Goal: Task Accomplishment & Management: Use online tool/utility

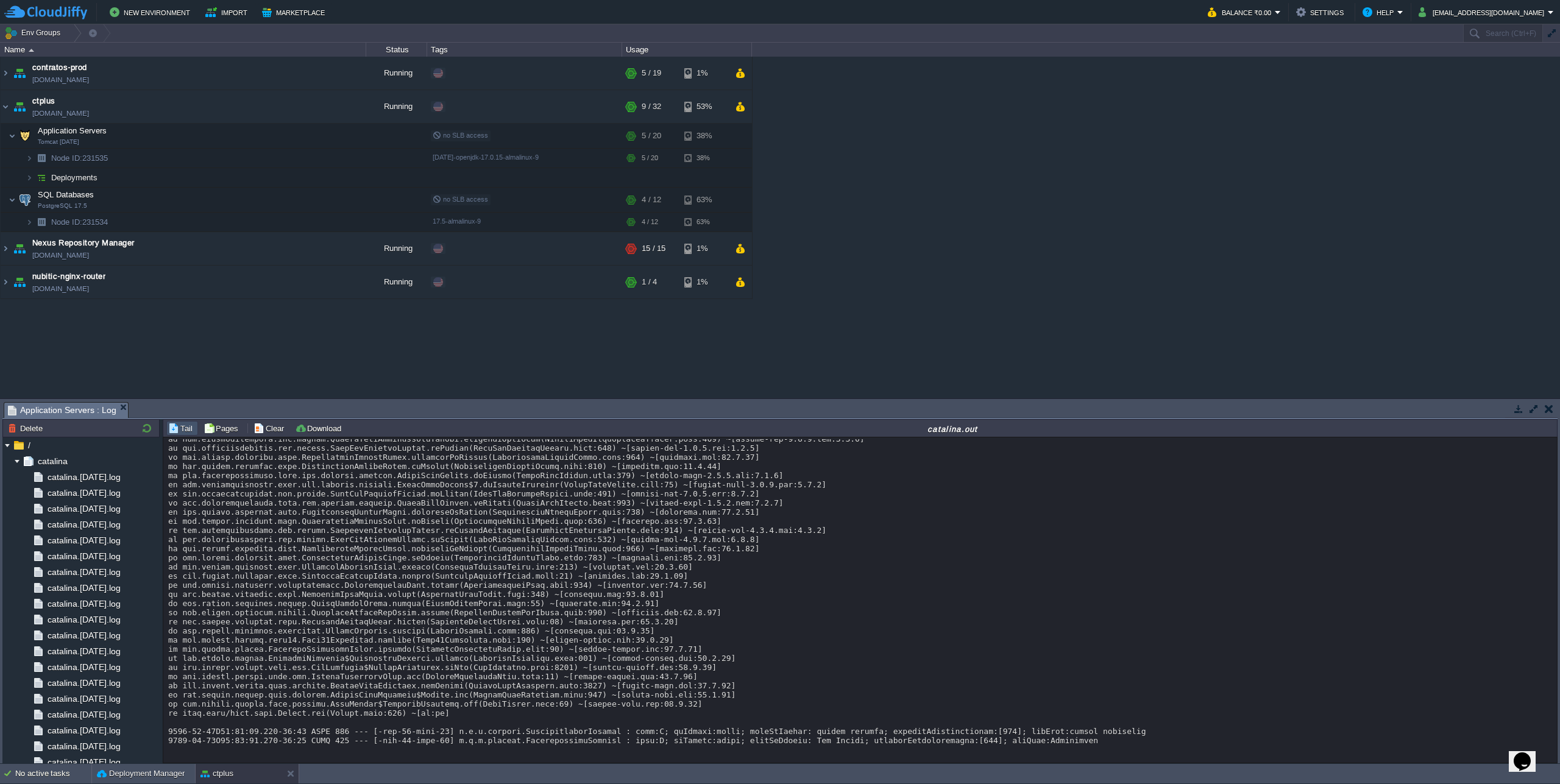
scroll to position [16615, 0]
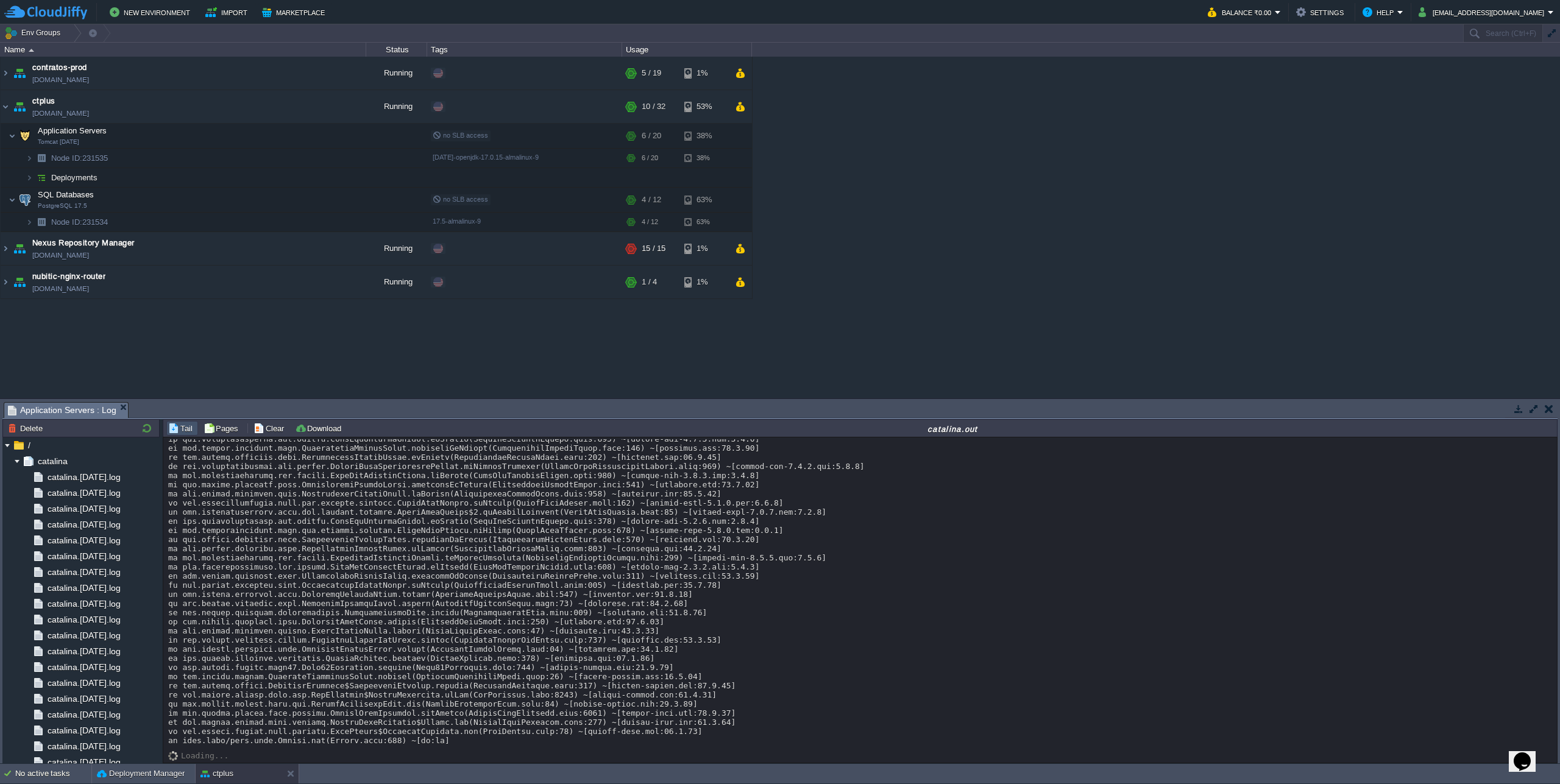
scroll to position [16815, 0]
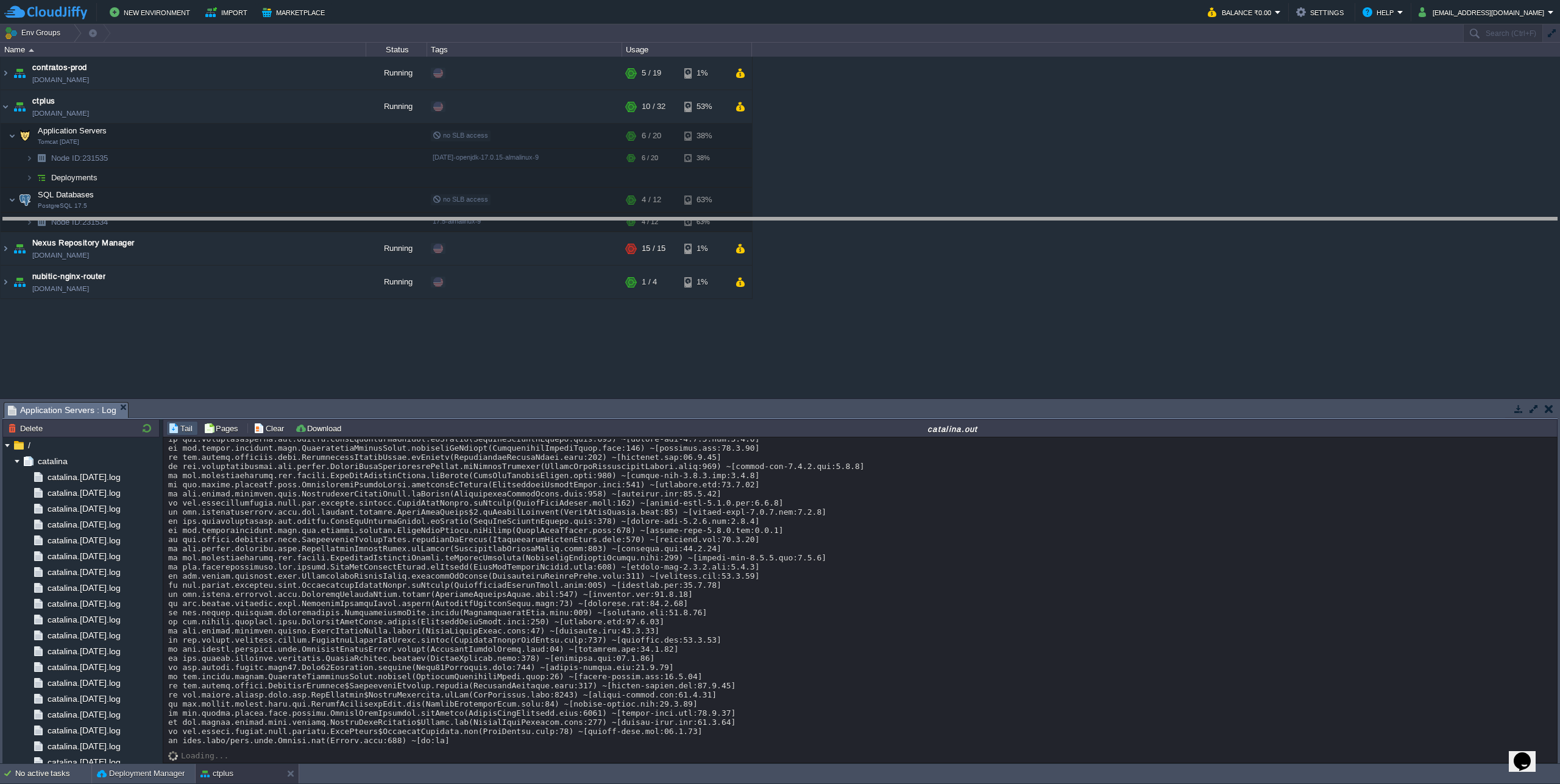
drag, startPoint x: 1097, startPoint y: 405, endPoint x: 1083, endPoint y: 221, distance: 184.5
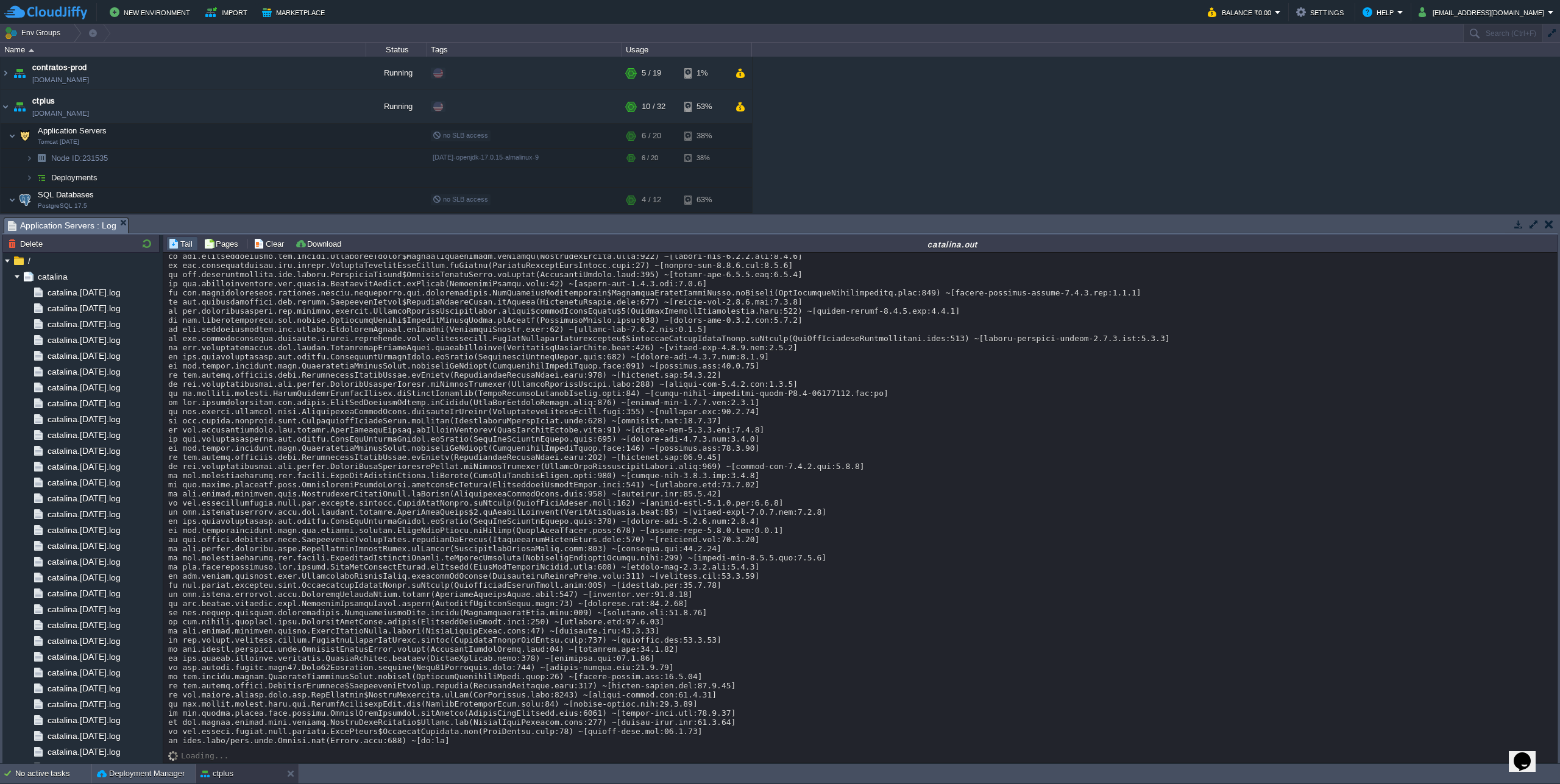
drag, startPoint x: 342, startPoint y: 440, endPoint x: 653, endPoint y: 438, distance: 311.0
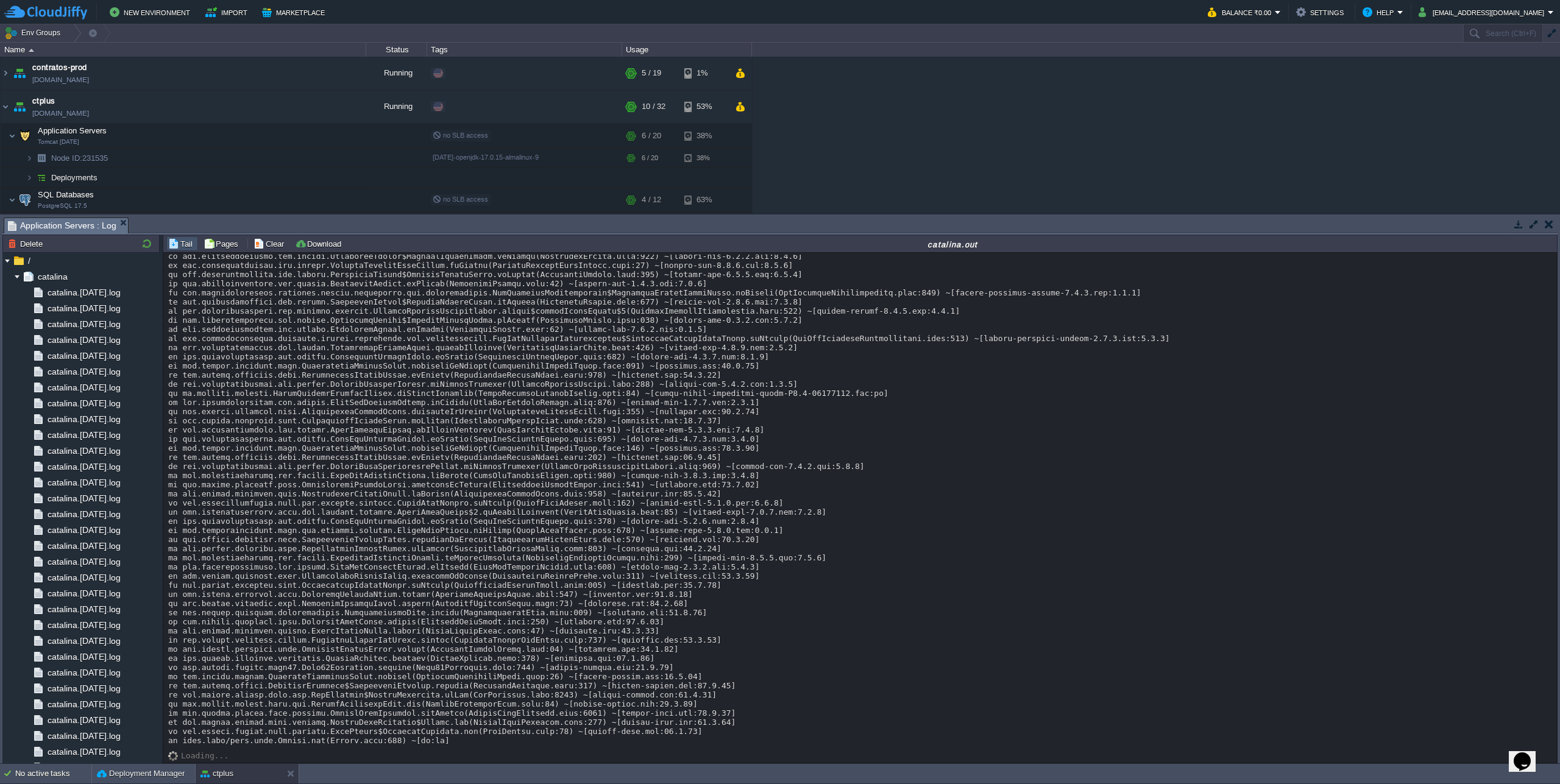
copy div "ChatService"
click at [145, 768] on button "Deployment Manager" at bounding box center [141, 774] width 88 height 12
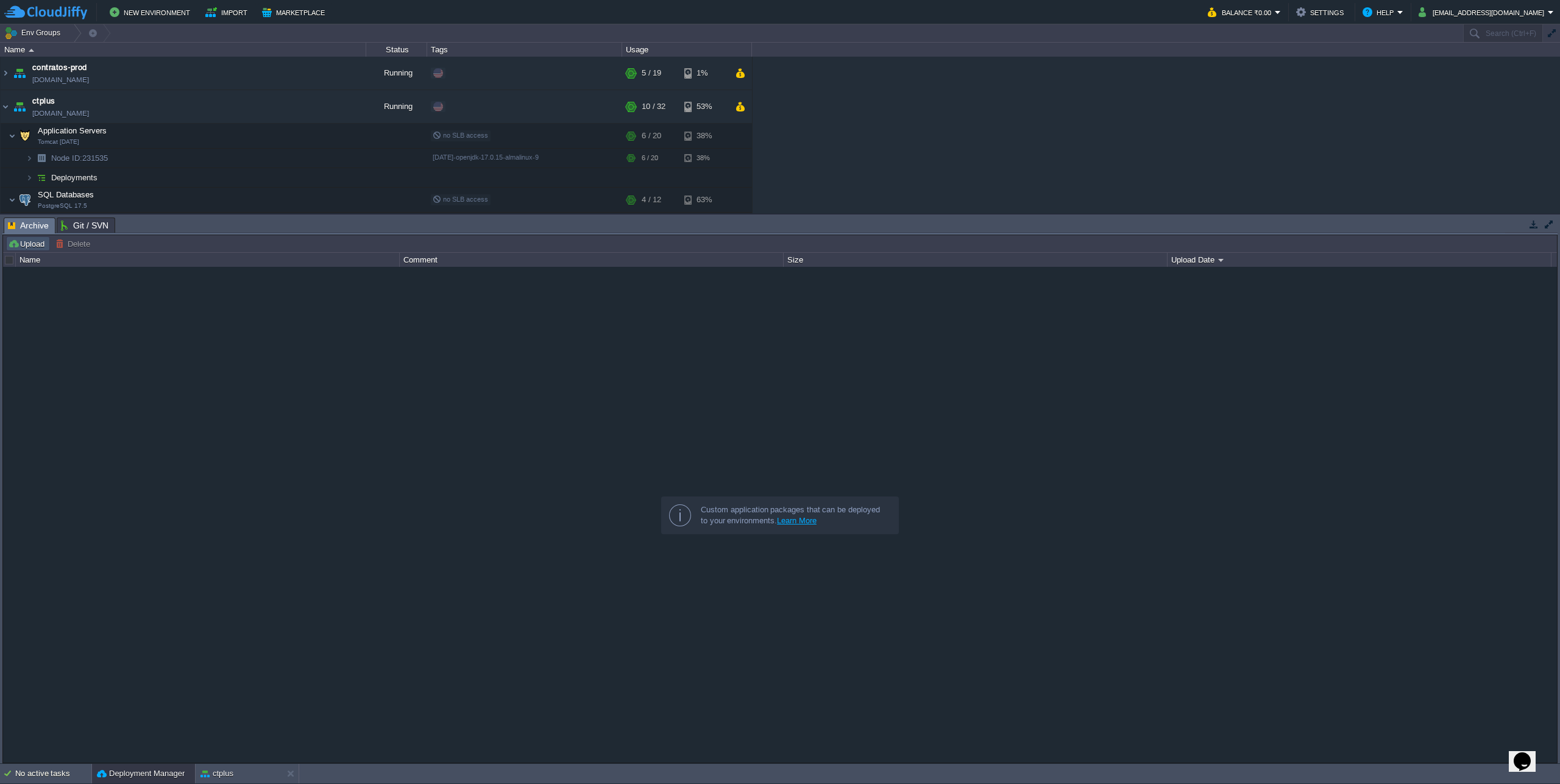
click at [33, 247] on button "Upload" at bounding box center [27, 243] width 40 height 11
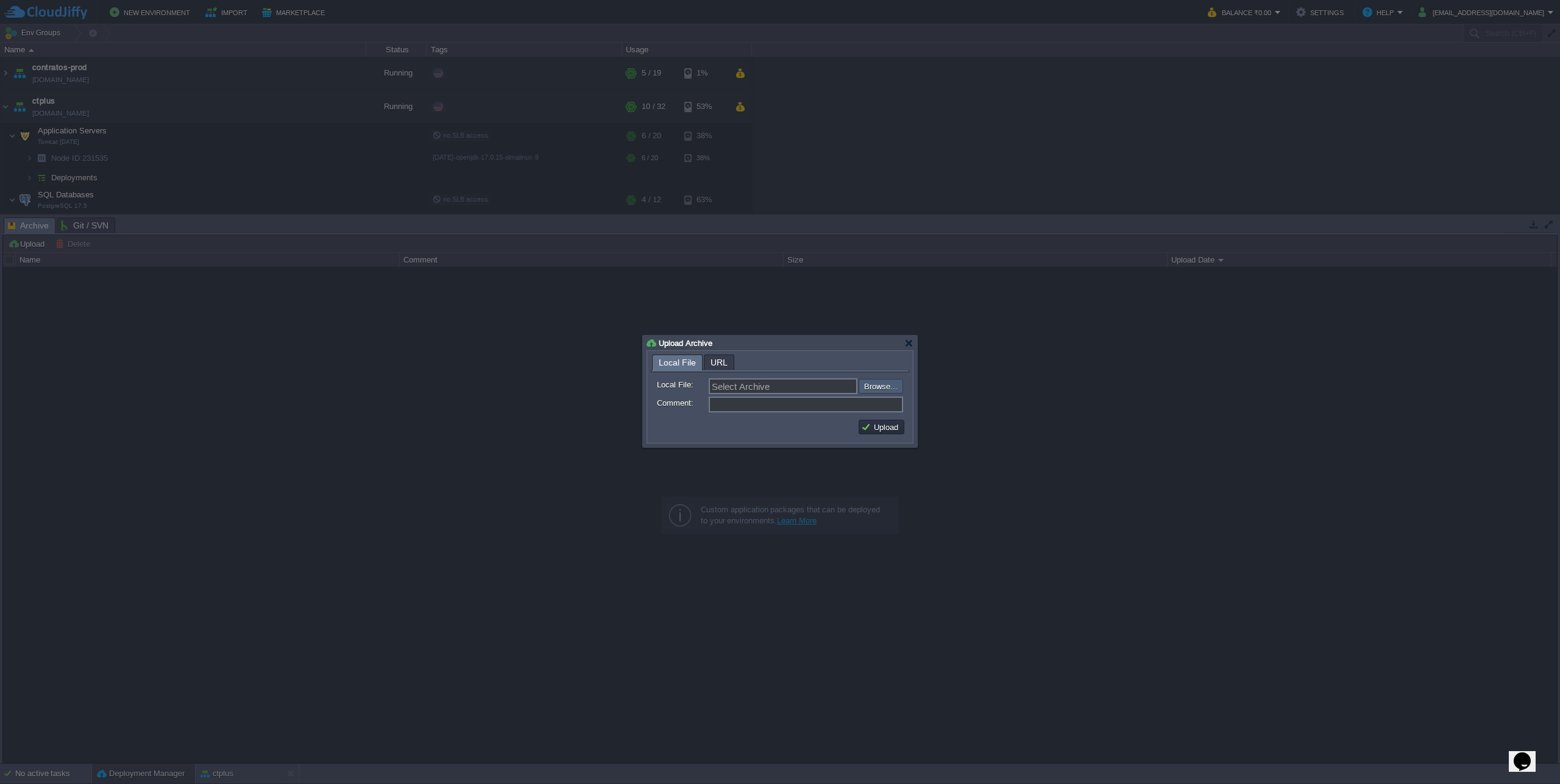
click at [890, 383] on input "file" at bounding box center [826, 386] width 154 height 14
type input "C:\fakepath\casa-tibet-addons-20250811-1532.war"
type input "casa-tibet-addons-20250811-1532.war"
click at [882, 425] on button "Upload" at bounding box center [881, 427] width 41 height 11
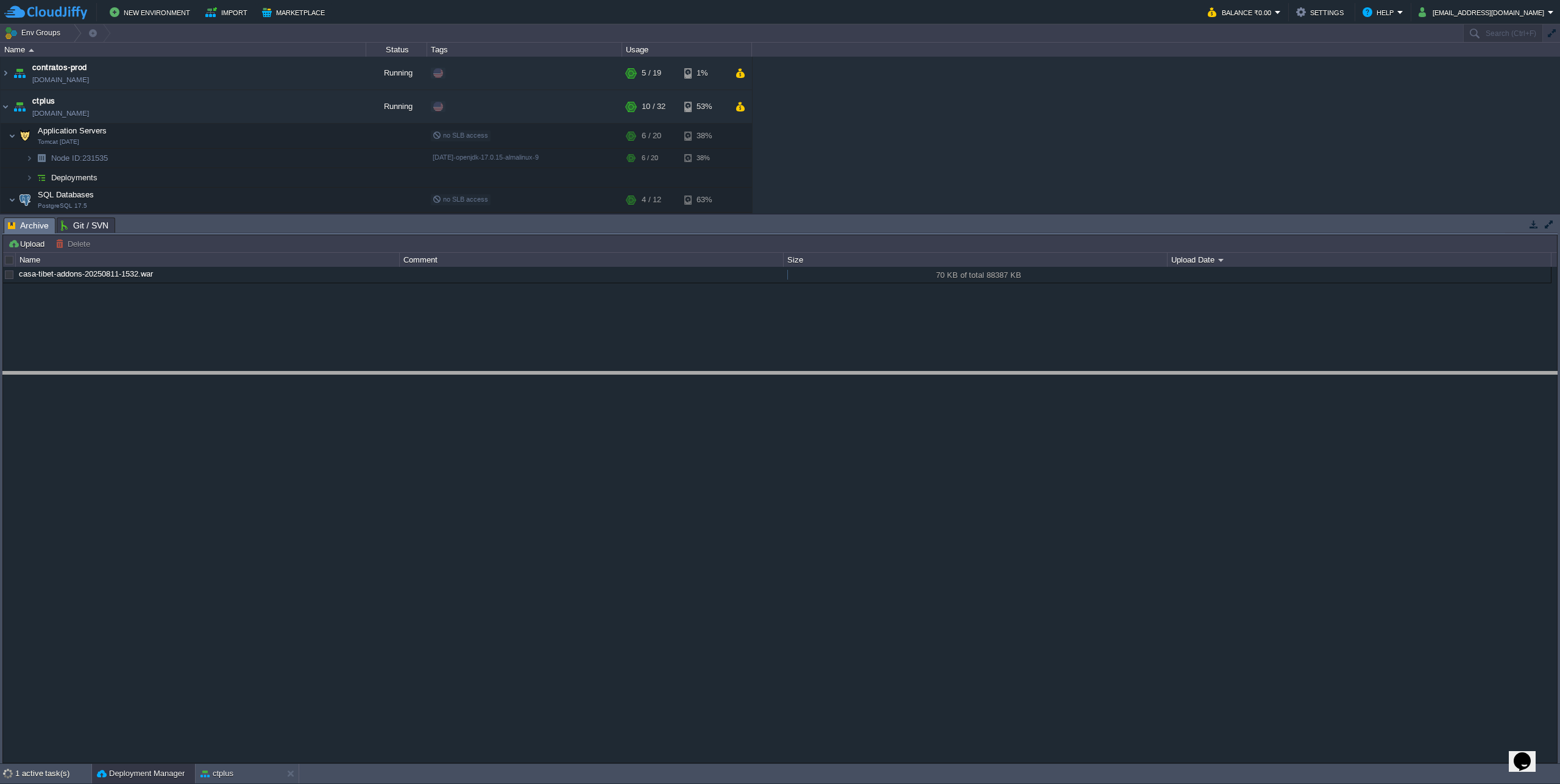
drag, startPoint x: 752, startPoint y: 224, endPoint x: 763, endPoint y: 379, distance: 155.4
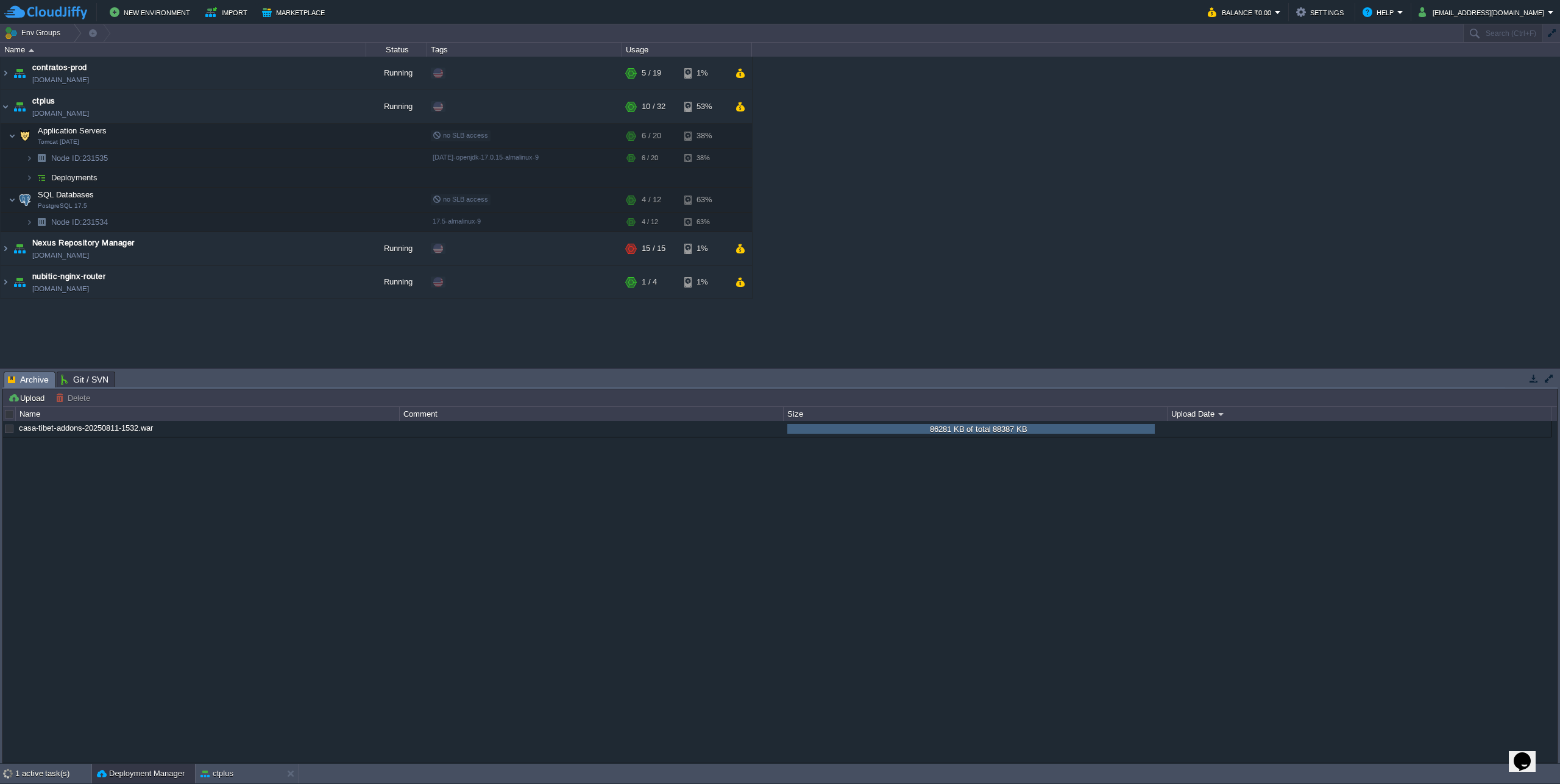
scroll to position [0, 0]
click at [365, 432] on button "button" at bounding box center [370, 429] width 11 height 11
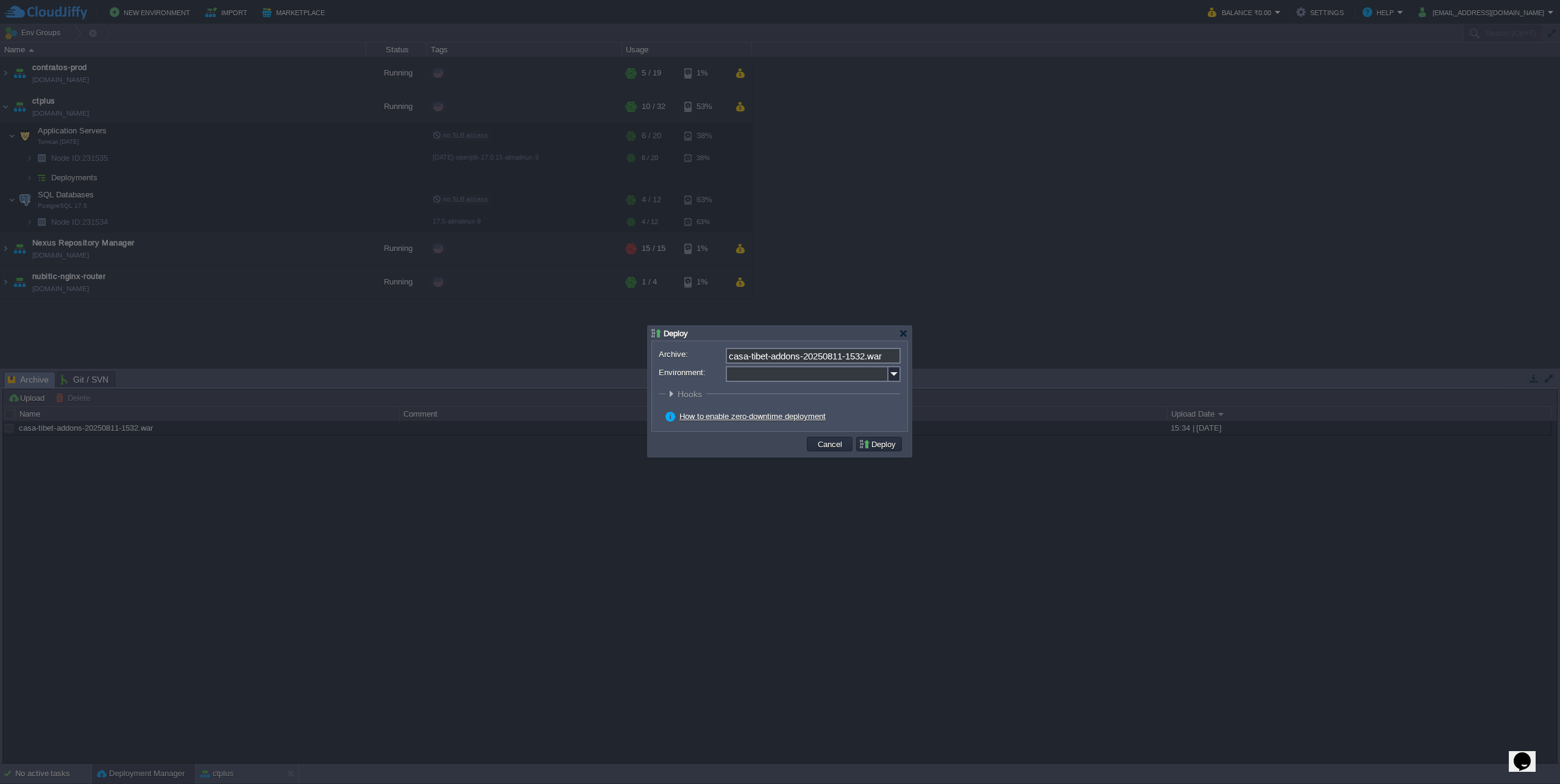
click at [903, 376] on div "Archive: casa-tibet-addons-20250811-1532.war Environment: : ROOT Hooks Pre Buil…" at bounding box center [780, 386] width 255 height 90
click at [899, 374] on img at bounding box center [894, 374] width 12 height 16
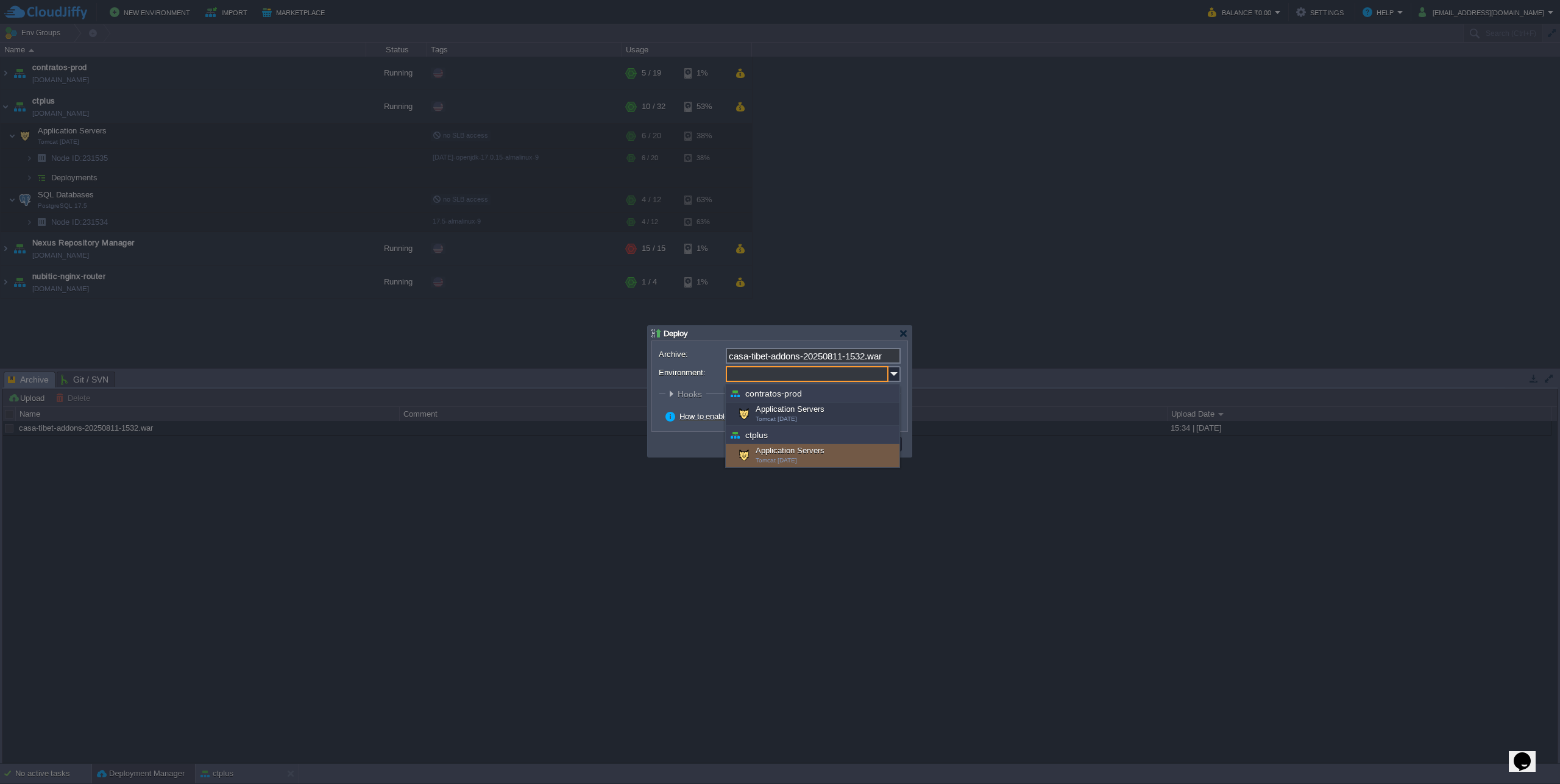
click at [795, 448] on div "Application Servers Tomcat [DATE]" at bounding box center [812, 455] width 173 height 23
type input "Application Servers (ctplus)"
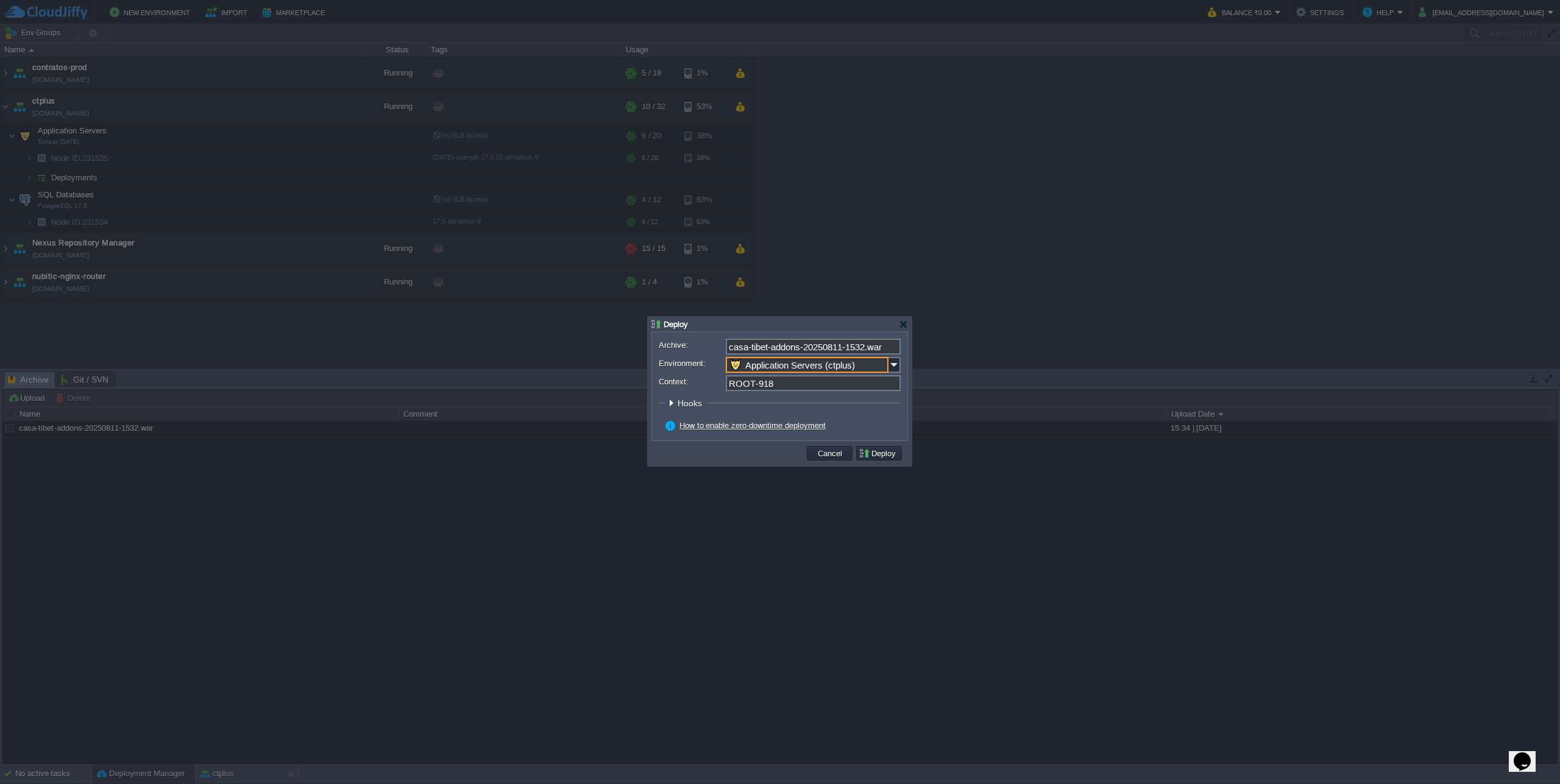
click at [761, 383] on input "ROOT-918" at bounding box center [813, 383] width 175 height 16
drag, startPoint x: 751, startPoint y: 383, endPoint x: 850, endPoint y: 378, distance: 99.1
click at [850, 378] on input "ROOT-918" at bounding box center [813, 383] width 175 height 16
click at [877, 451] on button "Deploy" at bounding box center [879, 453] width 41 height 11
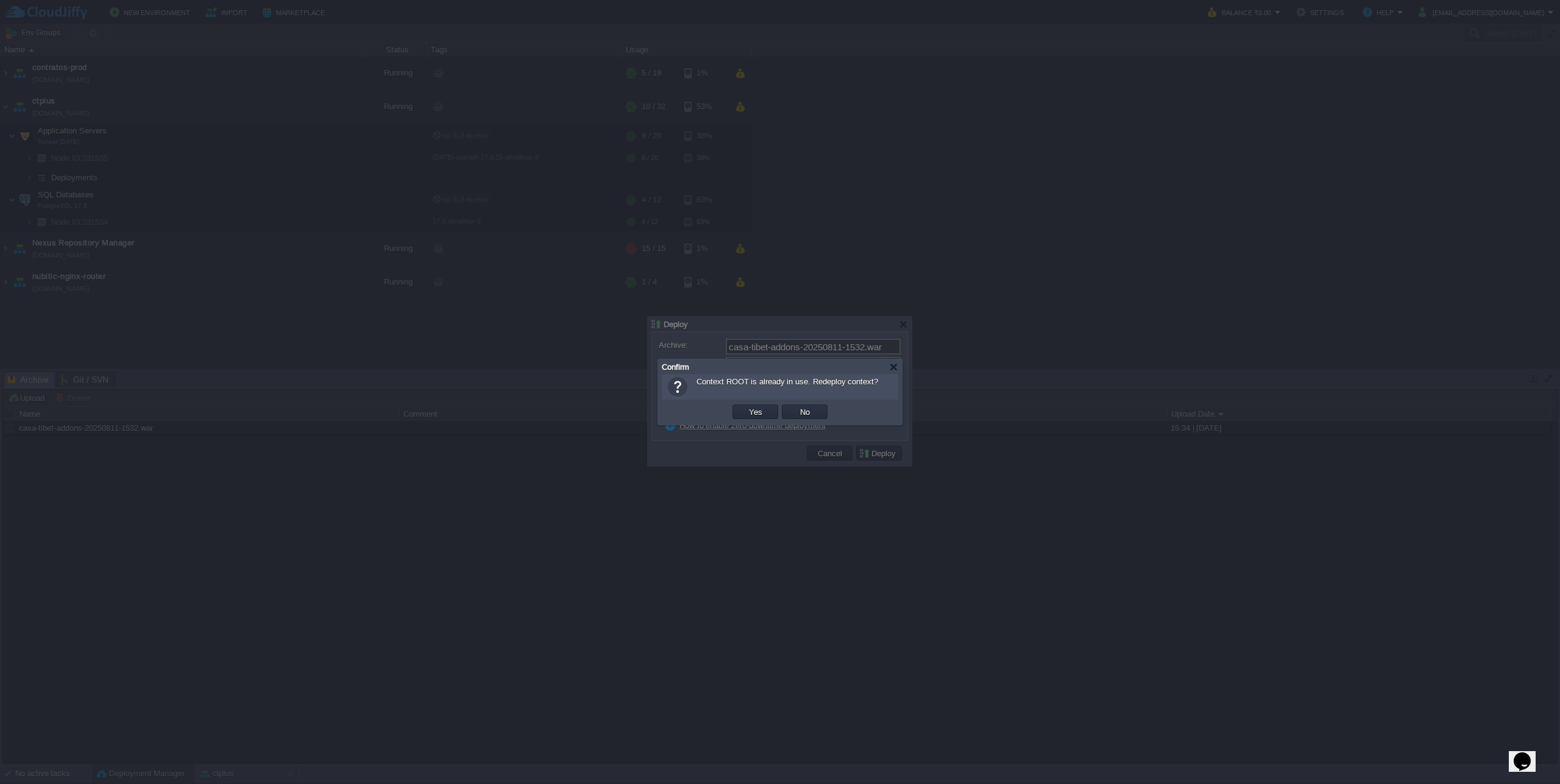
type input "ROOT"
click at [761, 412] on button "Yes" at bounding box center [755, 412] width 21 height 11
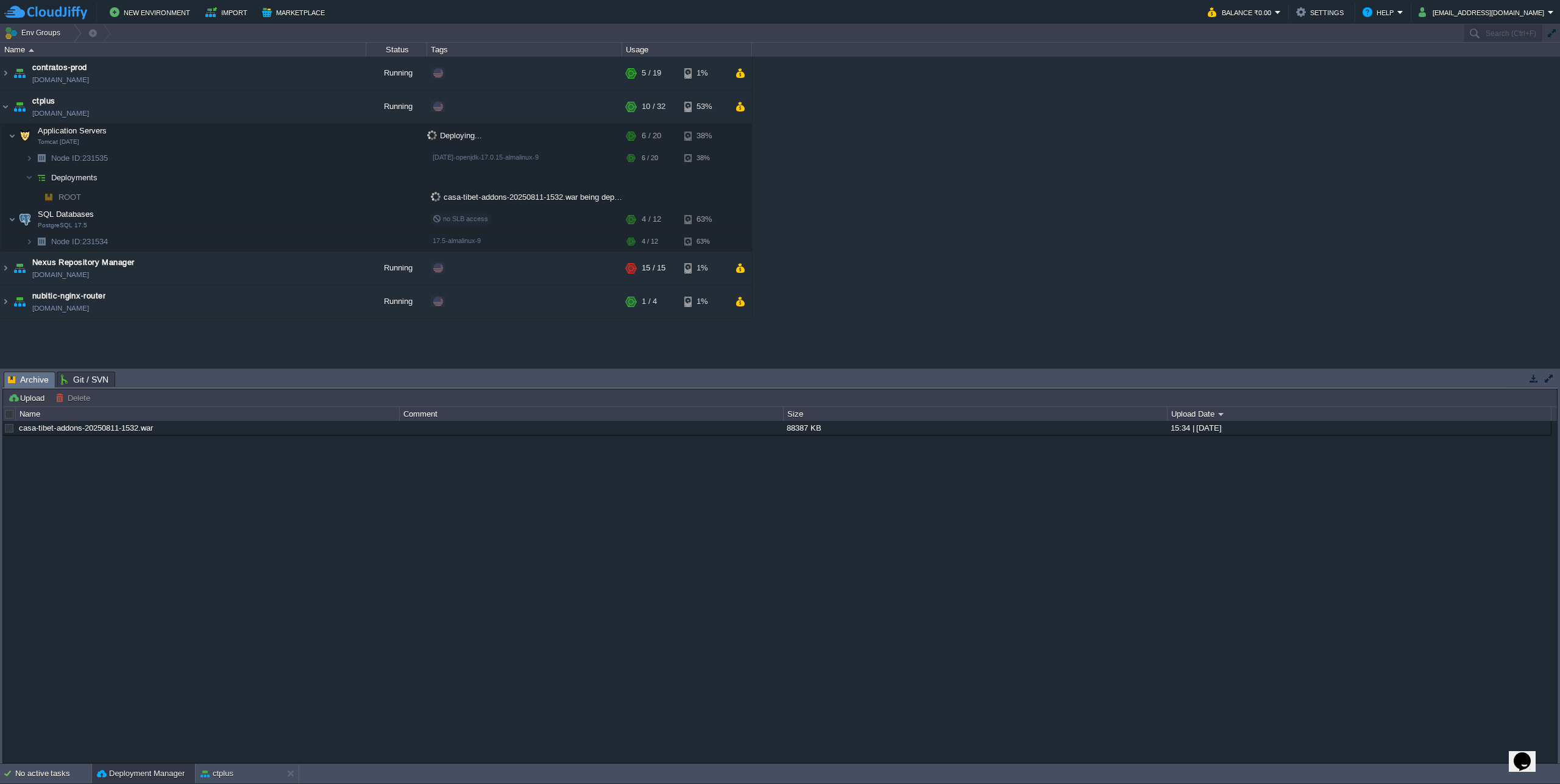
click at [244, 761] on div "casa-tibet-addons-20250811-1532.war 88387 KB 15:34 | [DATE]" at bounding box center [780, 591] width 1554 height 341
click at [241, 768] on div "ctplus" at bounding box center [239, 774] width 86 height 20
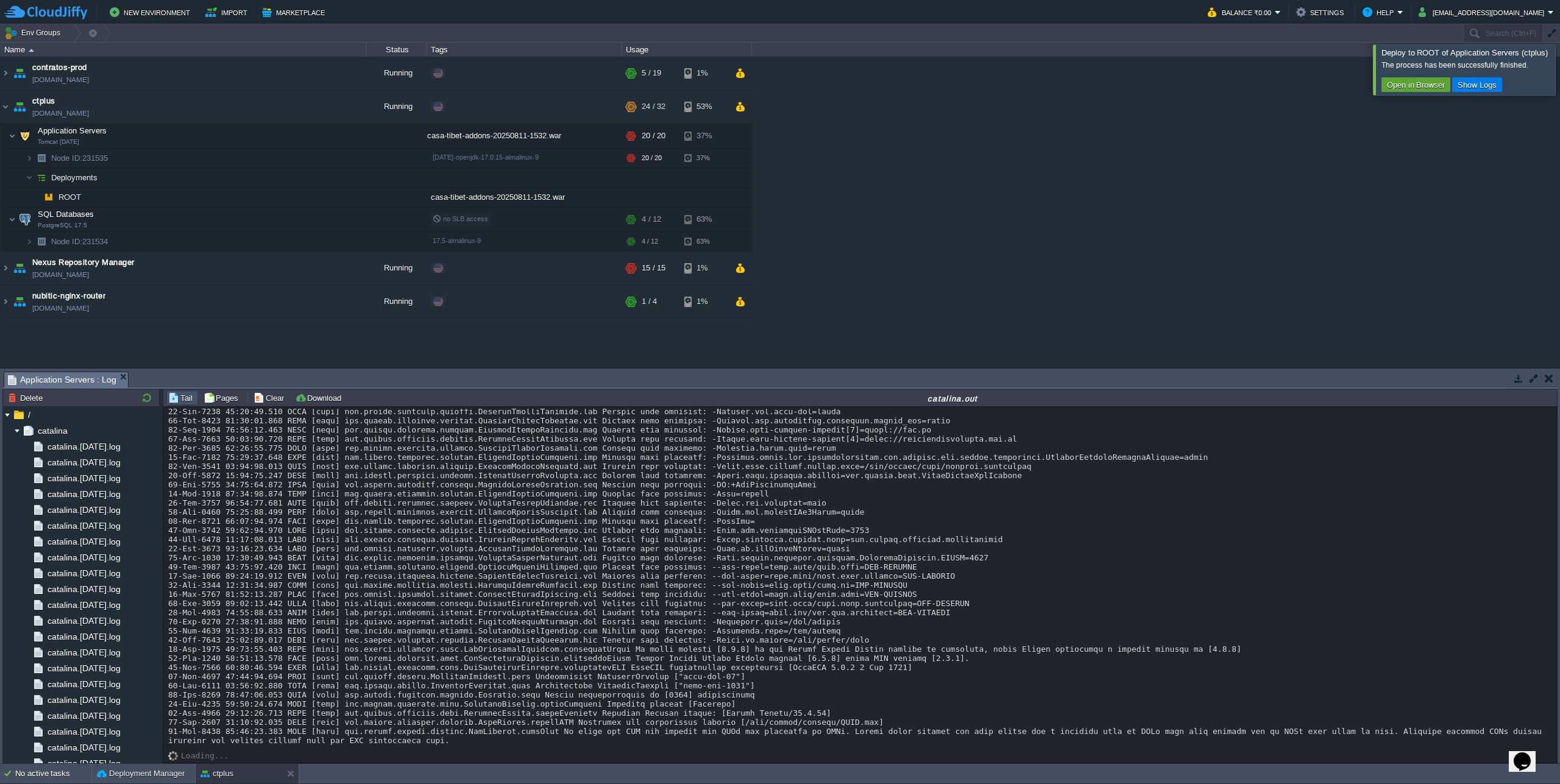
scroll to position [20180, 0]
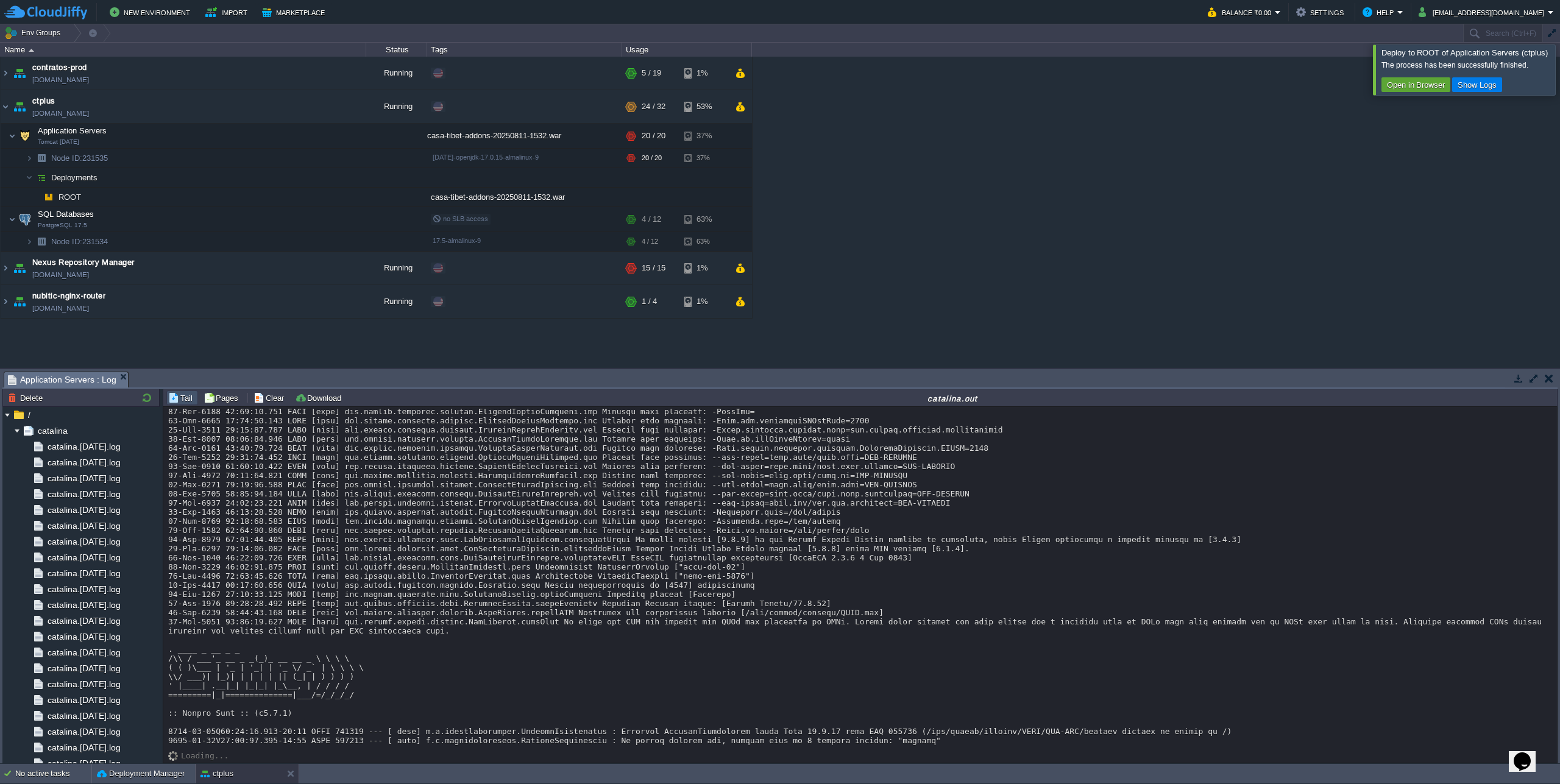
click at [1559, 73] on div at bounding box center [1574, 69] width 0 height 50
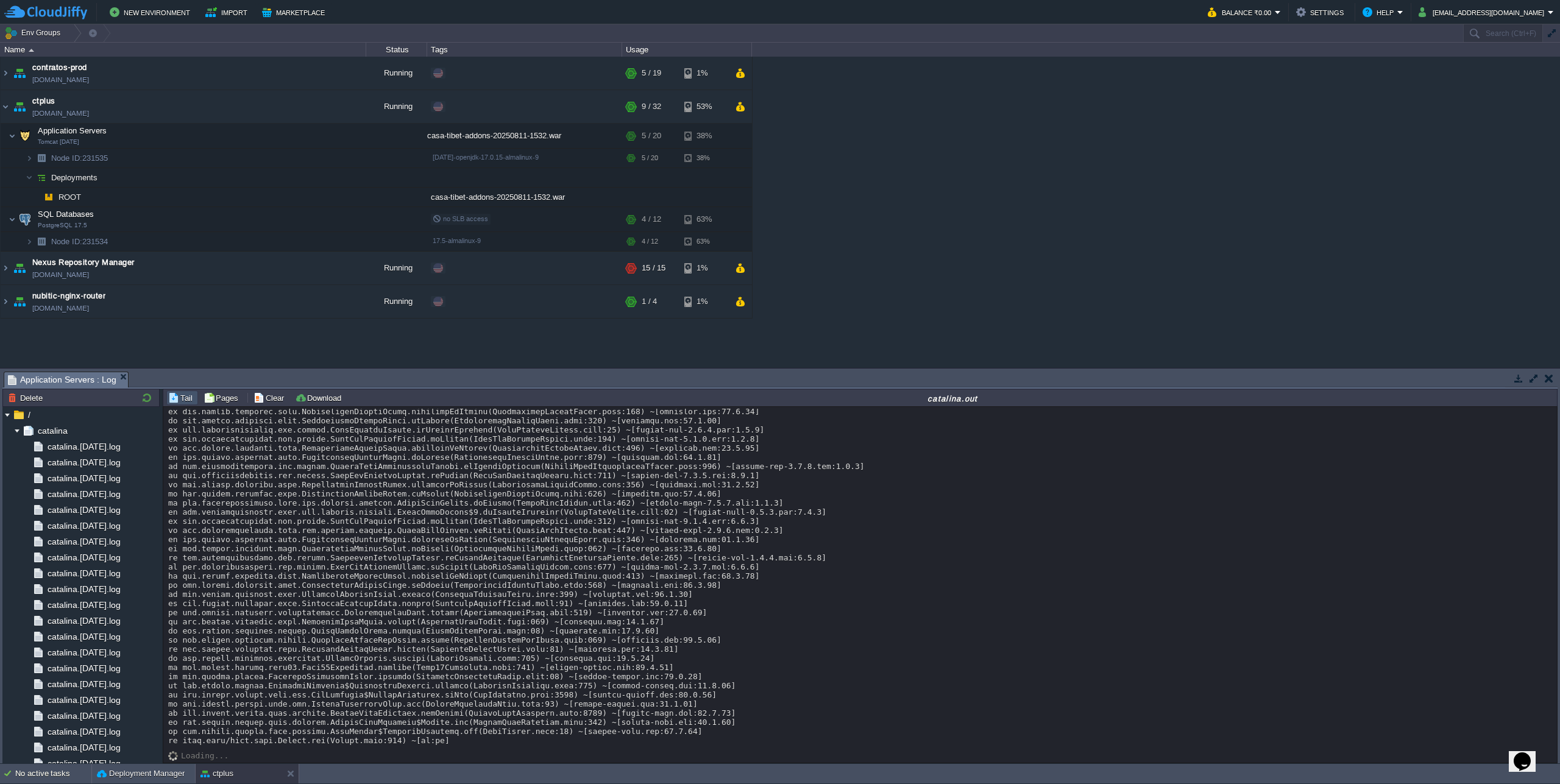
scroll to position [19251, 0]
click at [1256, 306] on div "contratos-prod [DOMAIN_NAME] Running + Add to Env Group RAM 20% CPU 1% 5 / 19 1…" at bounding box center [780, 212] width 1560 height 311
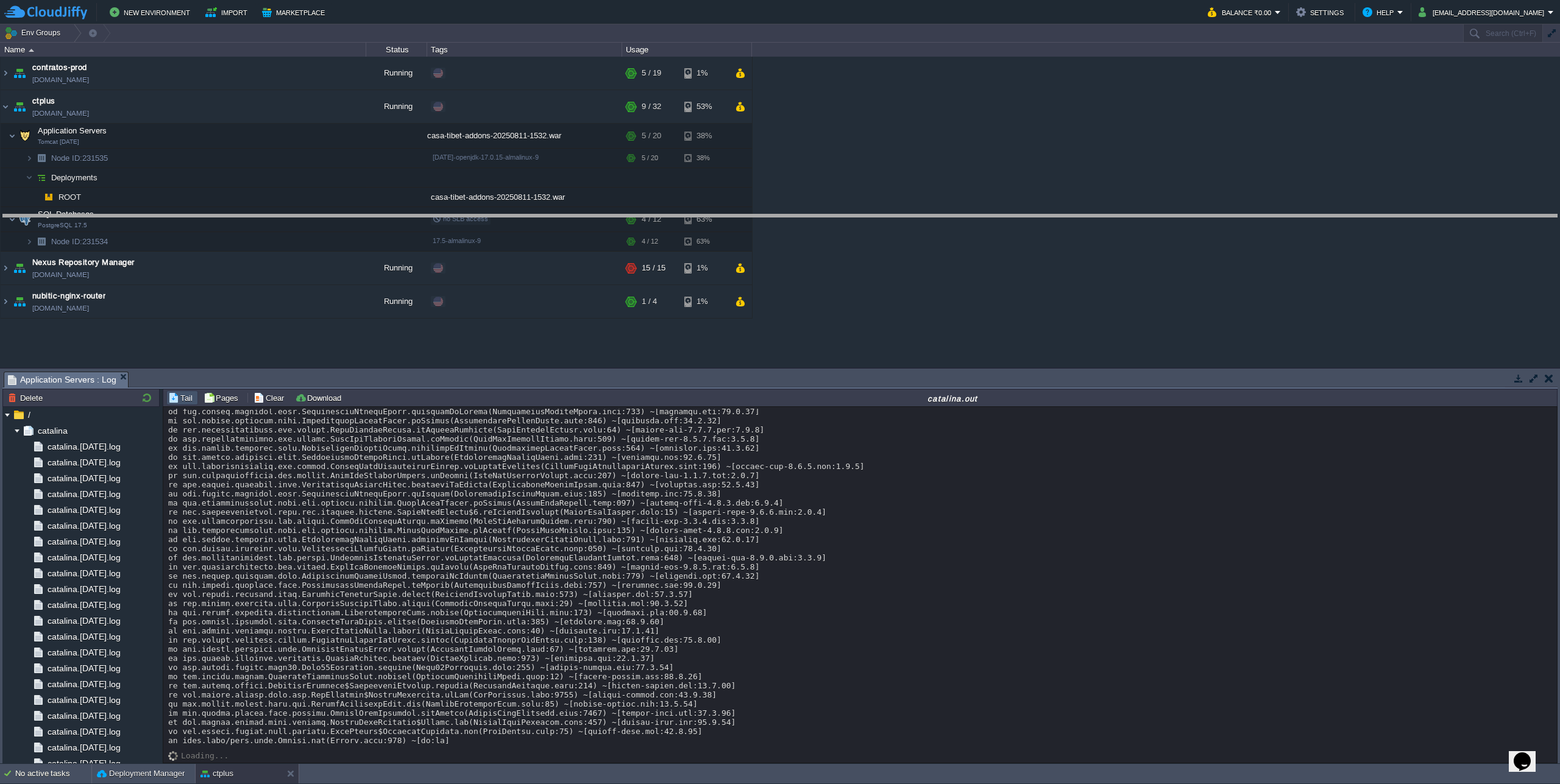
drag, startPoint x: 793, startPoint y: 378, endPoint x: 795, endPoint y: 221, distance: 157.0
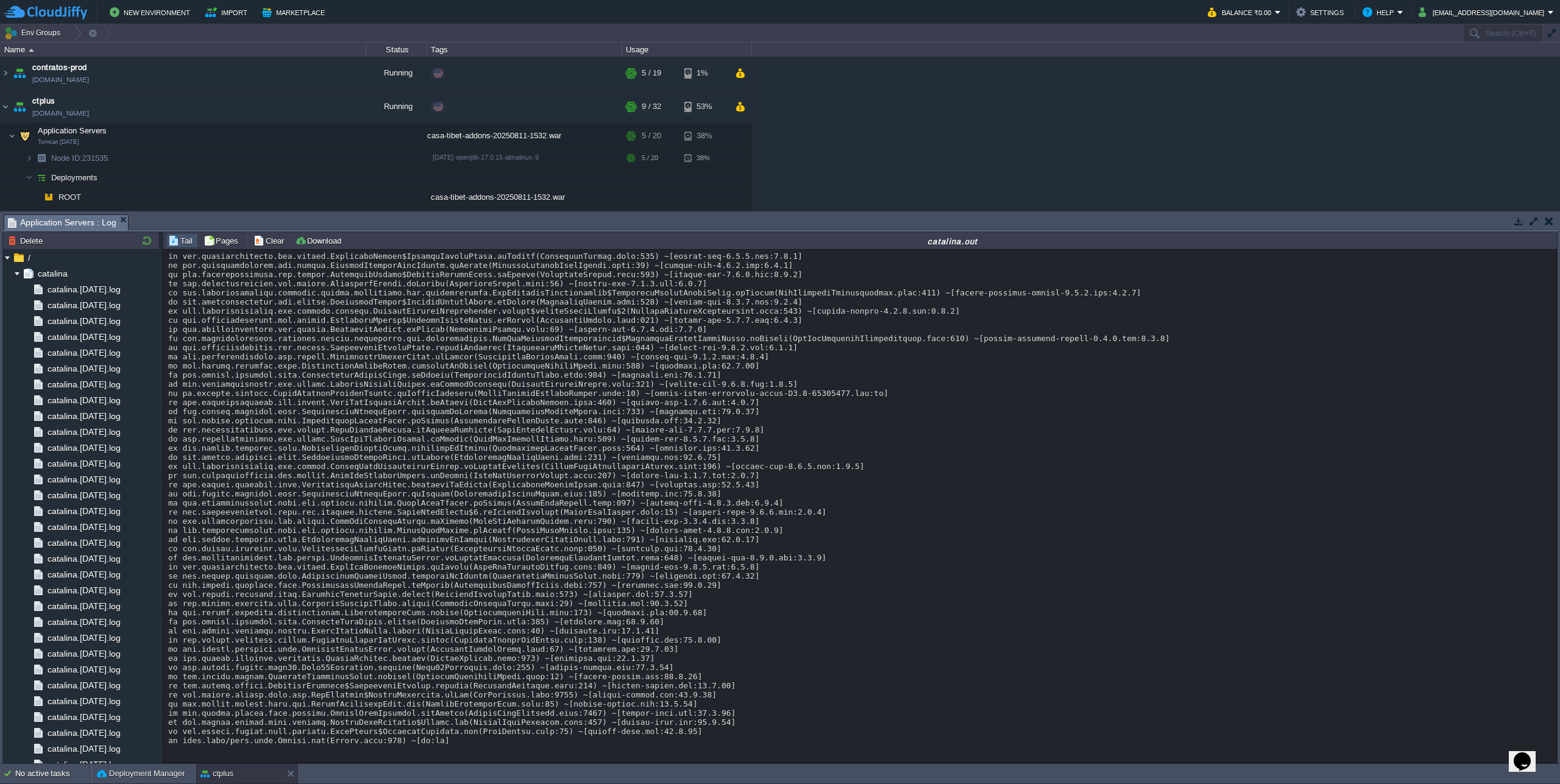
scroll to position [19232, 0]
copy div "WebClientResponseException"
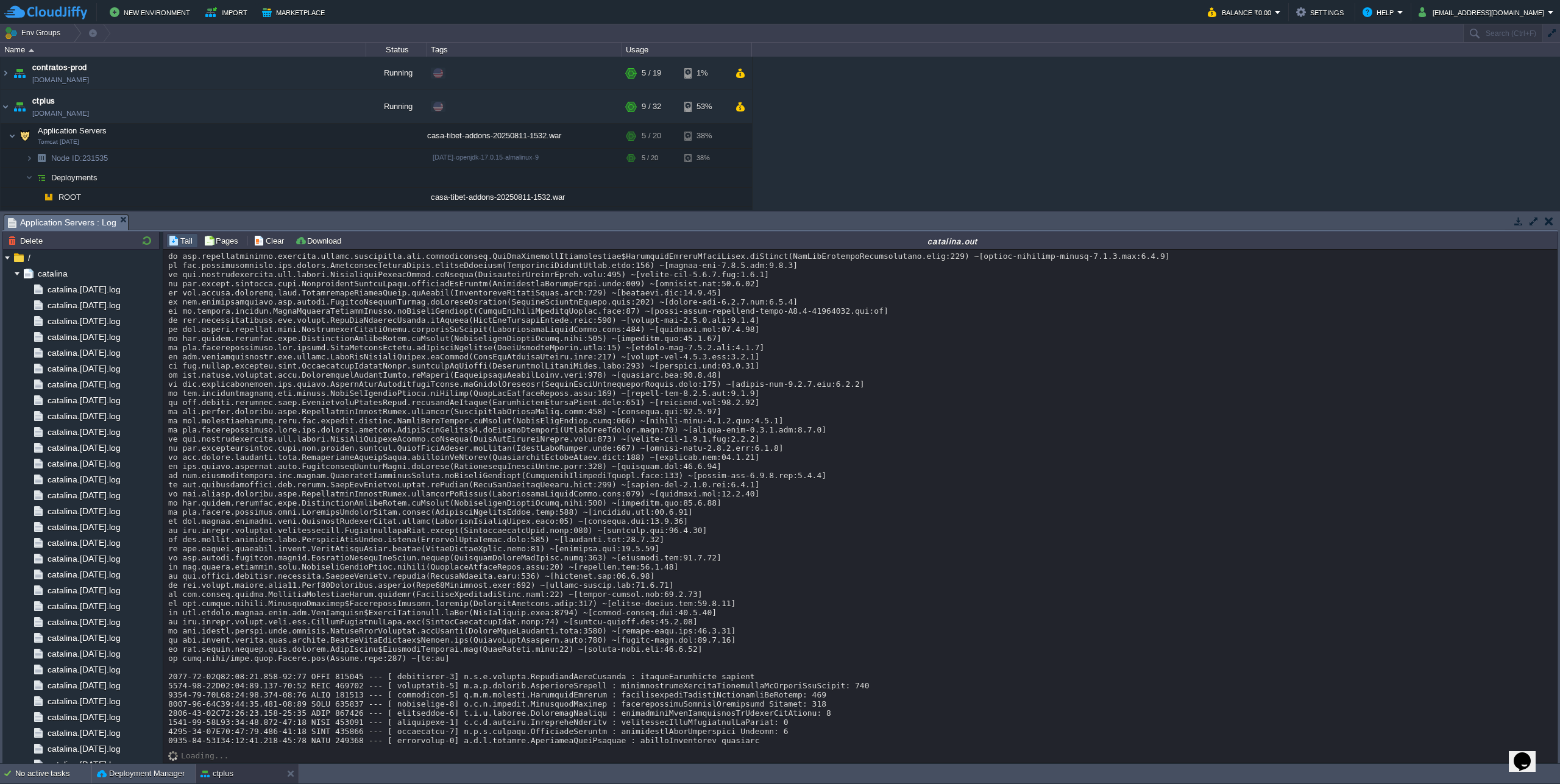
scroll to position [21526, 0]
